Goal: Information Seeking & Learning: Find specific page/section

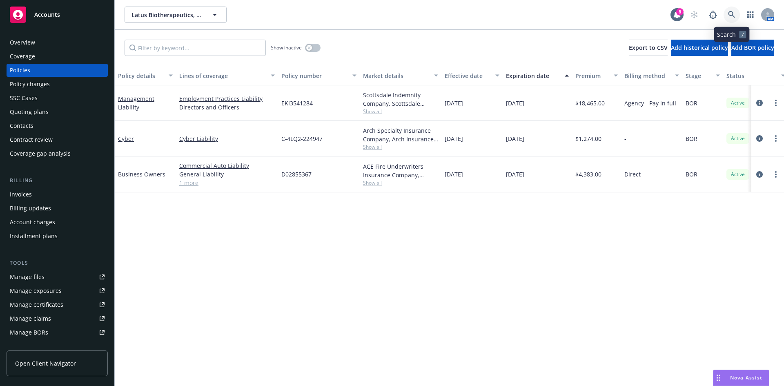
click at [736, 13] on link at bounding box center [732, 15] width 16 height 16
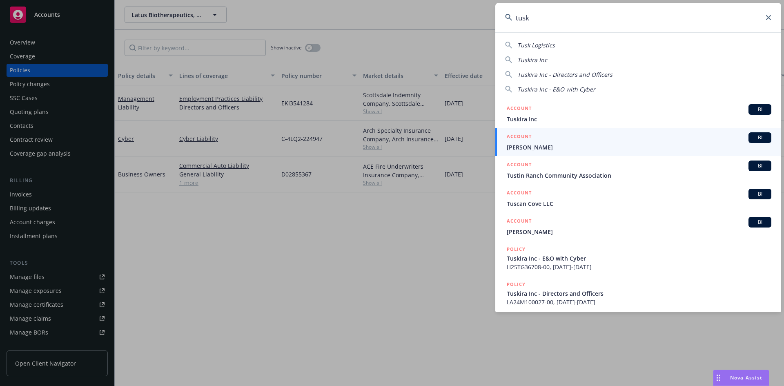
click at [608, 47] on div "Tusk Logistics" at bounding box center [638, 45] width 266 height 9
type input "Tusk Logistics"
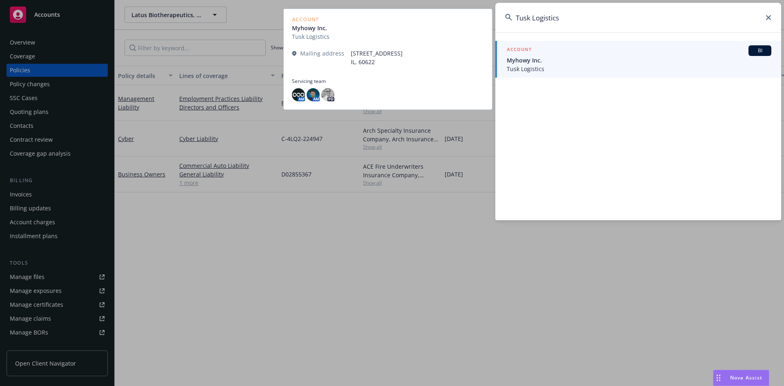
click at [596, 50] on div "ACCOUNT BI" at bounding box center [639, 50] width 265 height 11
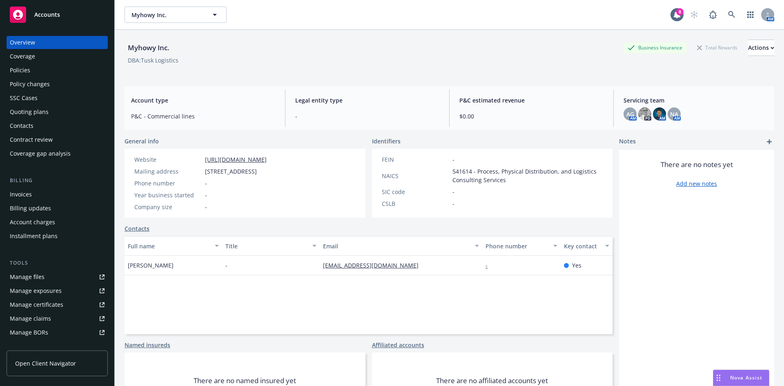
click at [75, 107] on div "Quoting plans" at bounding box center [57, 111] width 95 height 13
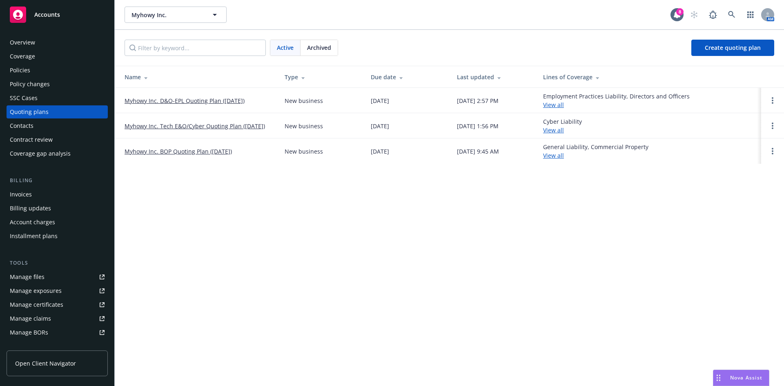
click at [171, 151] on link "Myhowy Inc. BOP Quoting Plan ([DATE])" at bounding box center [178, 151] width 107 height 9
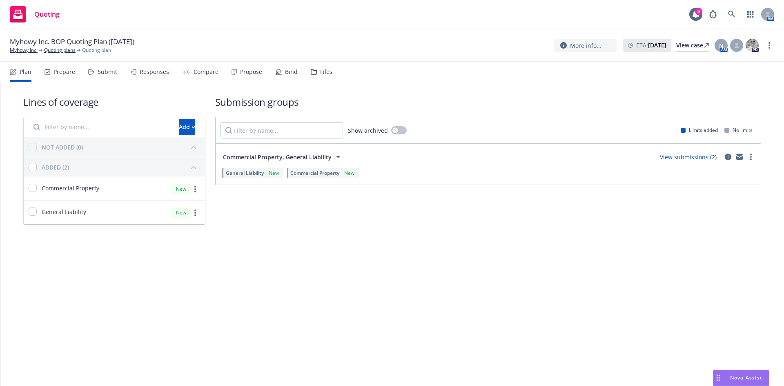
click at [320, 73] on div "Files" at bounding box center [326, 72] width 12 height 7
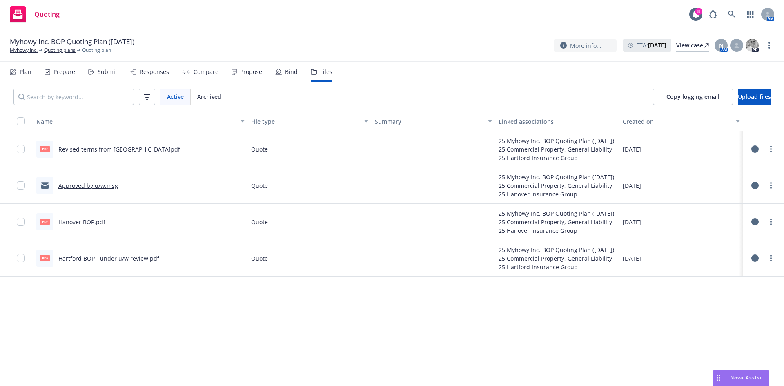
click at [125, 146] on link "Revised terms from Hartford.pdf" at bounding box center [119, 149] width 122 height 8
click at [728, 12] on icon at bounding box center [731, 14] width 7 height 7
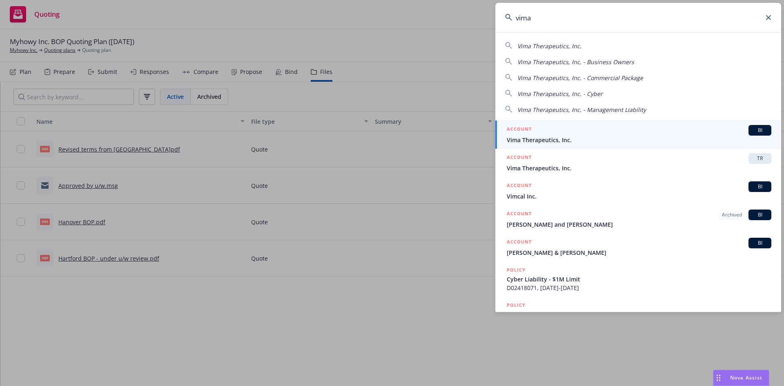
type input "vima"
click at [568, 137] on span "Vima Therapeutics, Inc." at bounding box center [639, 140] width 265 height 9
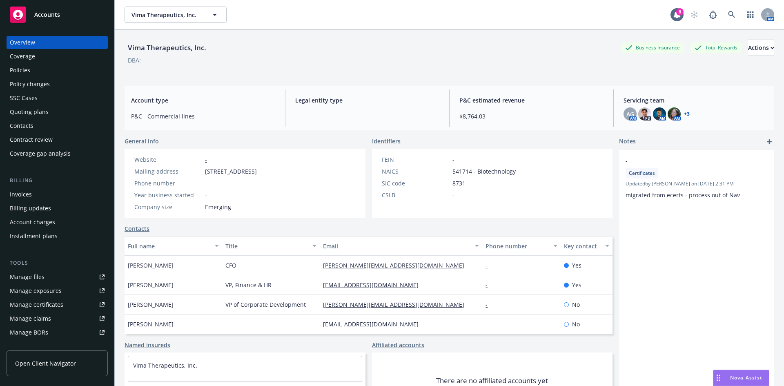
click at [58, 112] on div "Quoting plans" at bounding box center [57, 111] width 95 height 13
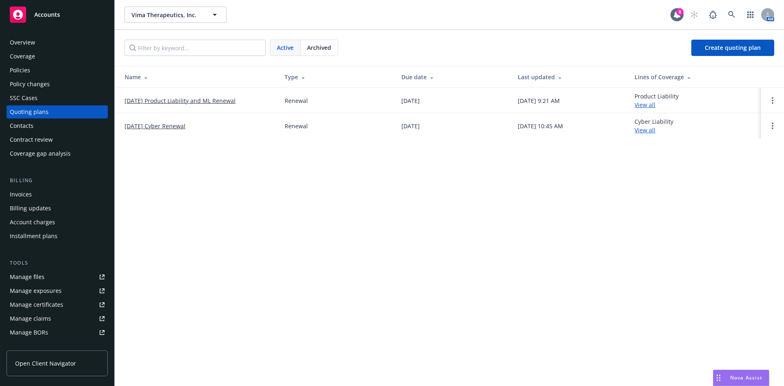
click at [189, 100] on link "11/27/25 Product Liability and ML Renewal" at bounding box center [180, 100] width 111 height 9
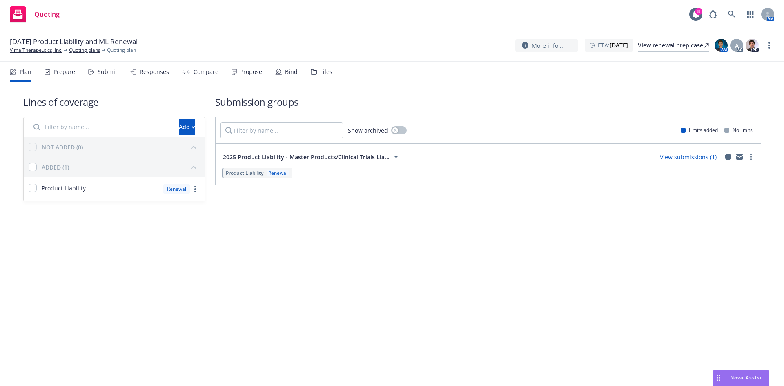
click at [315, 74] on div "Files" at bounding box center [322, 72] width 22 height 20
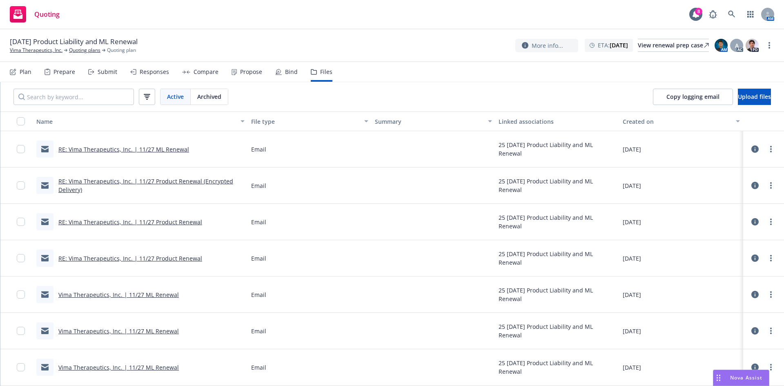
click at [161, 226] on div "RE: Vima Therapeutics, Inc. | 11/27 Product Renewal" at bounding box center [119, 221] width 166 height 17
click at [159, 223] on link "RE: Vima Therapeutics, Inc. | 11/27 Product Renewal" at bounding box center [130, 222] width 144 height 8
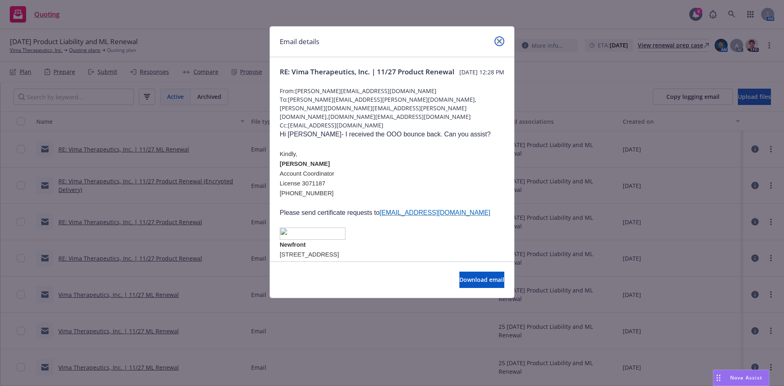
click at [496, 42] on link "close" at bounding box center [500, 41] width 10 height 10
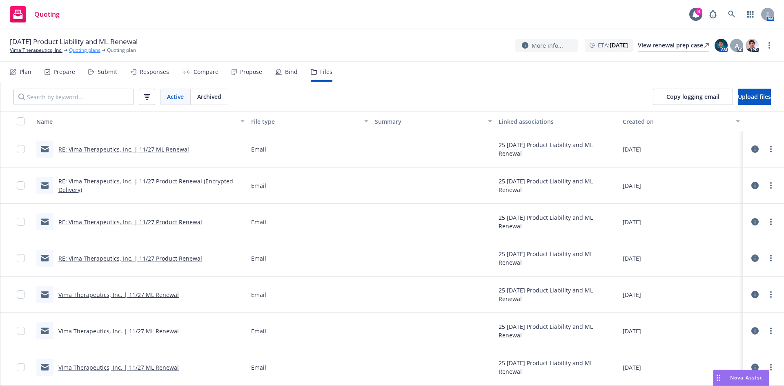
click at [76, 50] on link "Quoting plans" at bounding box center [84, 50] width 31 height 7
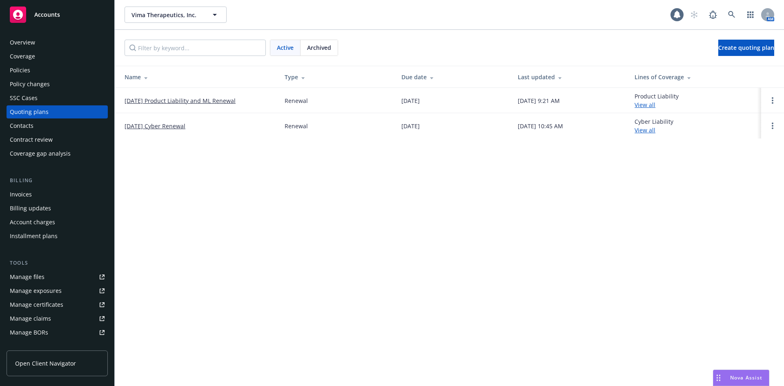
click at [134, 127] on link "[DATE] Cyber Renewal" at bounding box center [155, 126] width 61 height 9
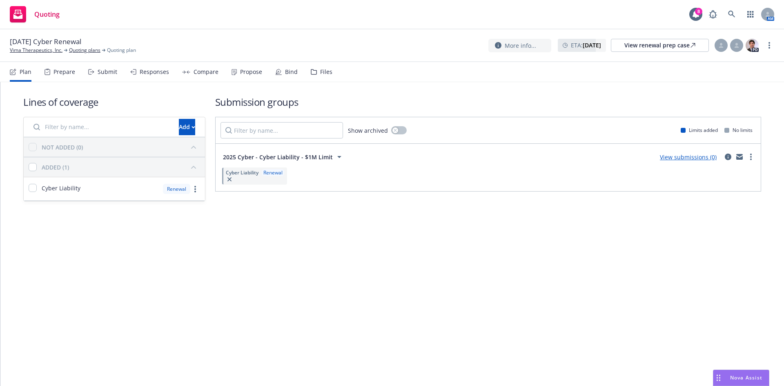
click at [313, 67] on div "Files" at bounding box center [322, 72] width 22 height 20
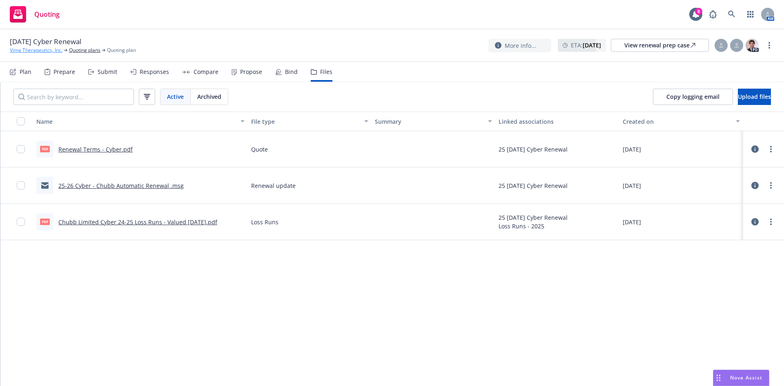
click at [32, 50] on link "Vima Therapeutics, Inc." at bounding box center [36, 50] width 53 height 7
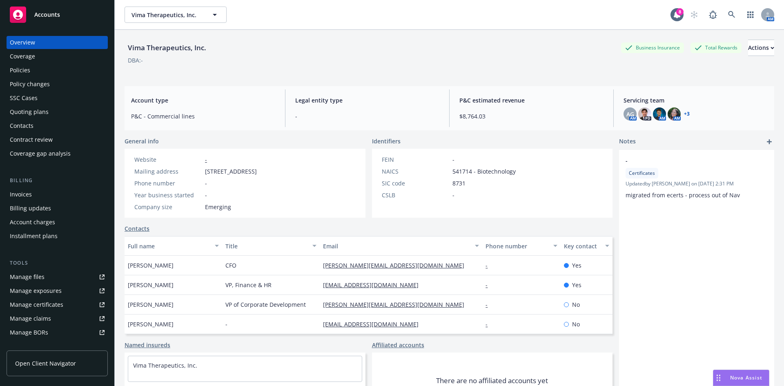
click at [727, 376] on div "Nova Assist" at bounding box center [746, 377] width 45 height 7
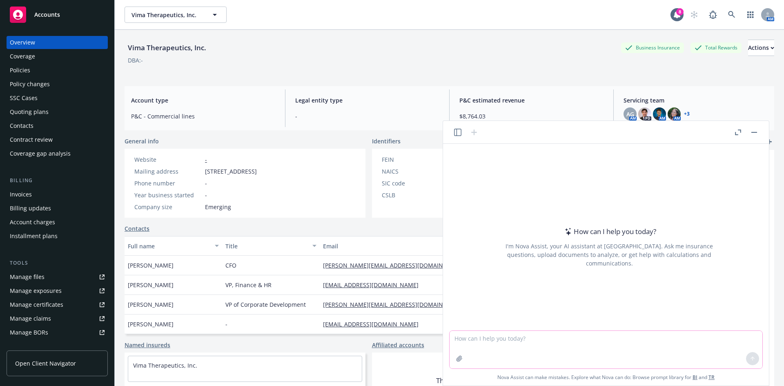
click at [679, 350] on textarea at bounding box center [606, 350] width 313 height 38
type textarea "how many employees at newfront"
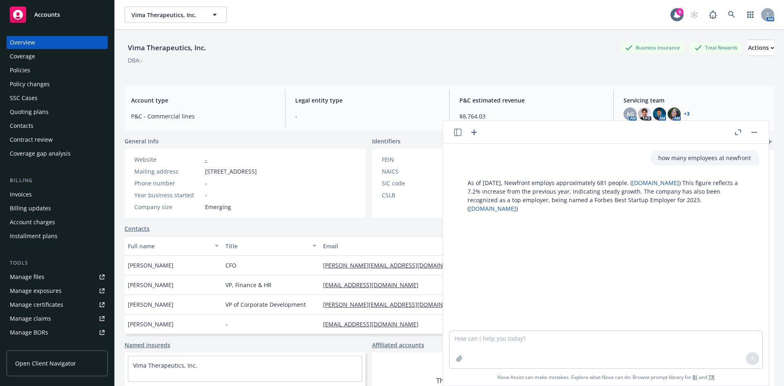
click at [756, 132] on icon "button" at bounding box center [755, 132] width 6 height 1
